Goal: Task Accomplishment & Management: Manage account settings

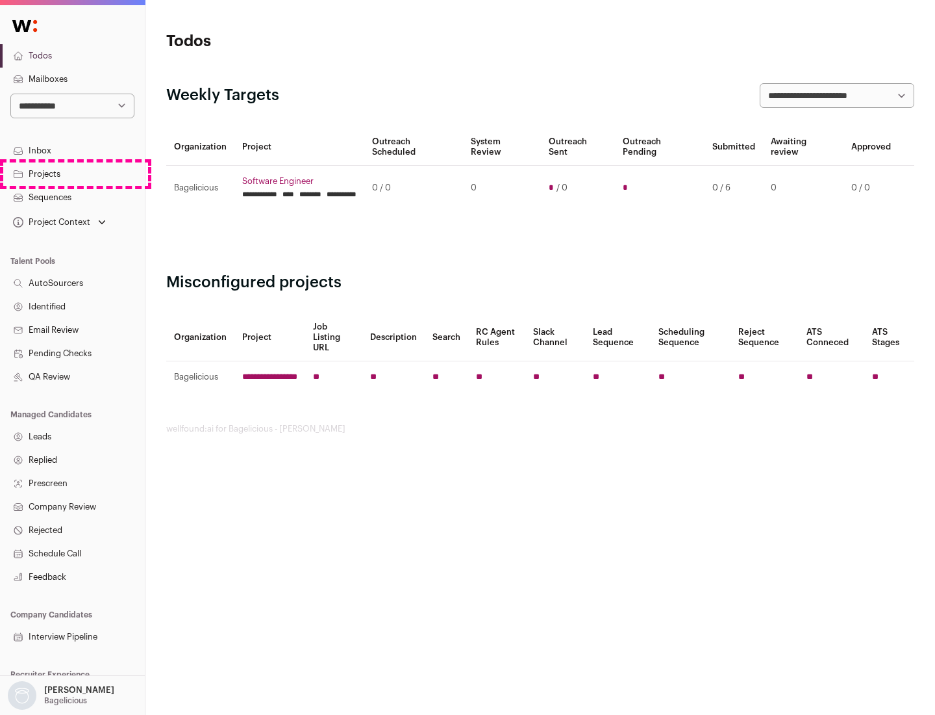
click at [72, 173] on link "Projects" at bounding box center [72, 173] width 145 height 23
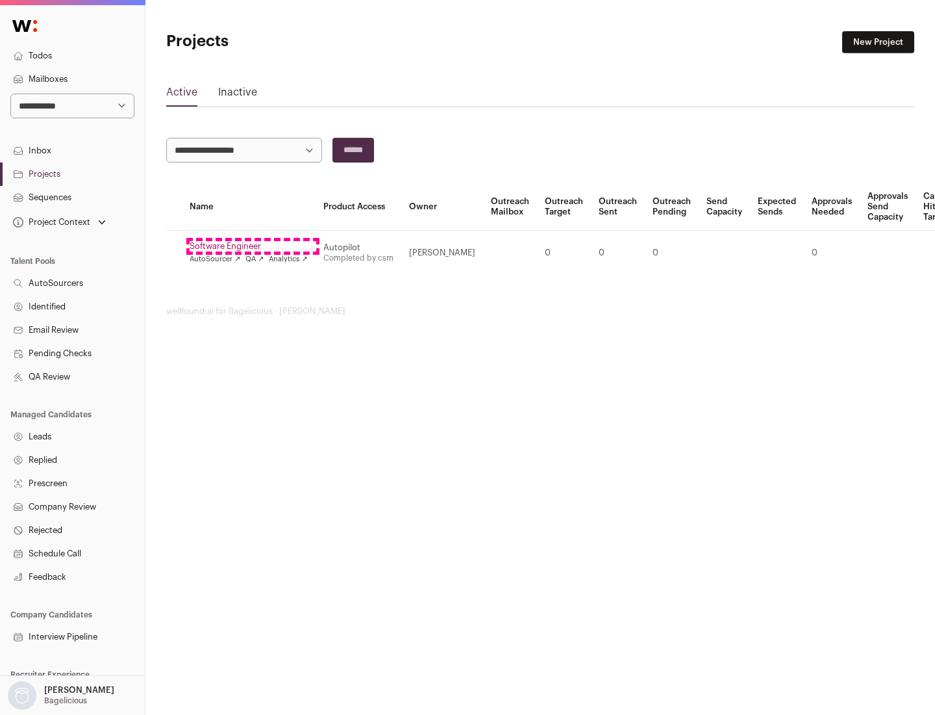
click at [253, 246] on link "Software Engineer" at bounding box center [249, 246] width 118 height 10
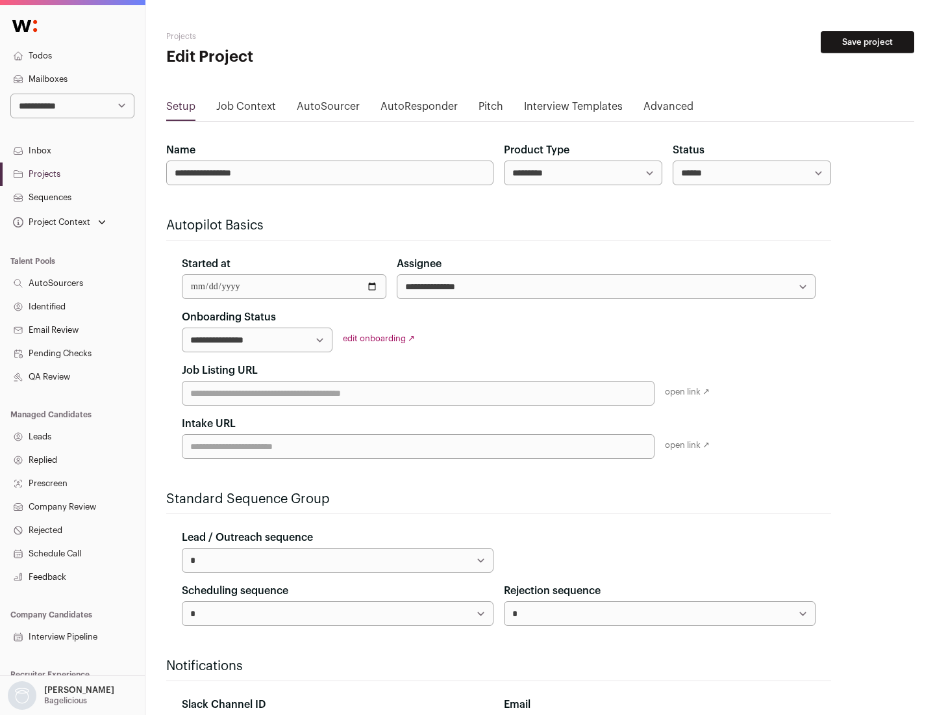
click at [868, 42] on button "Save project" at bounding box center [868, 42] width 94 height 22
